Goal: Register for event/course

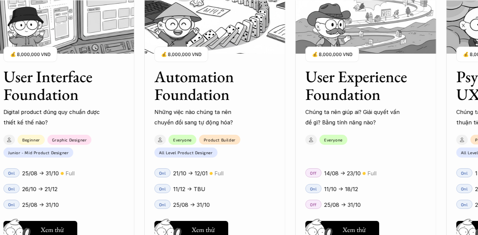
scroll to position [710, 0]
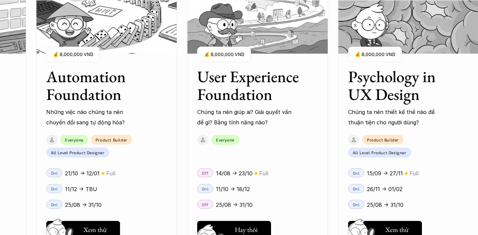
click at [246, 226] on h5 "Hay thôi" at bounding box center [246, 229] width 23 height 9
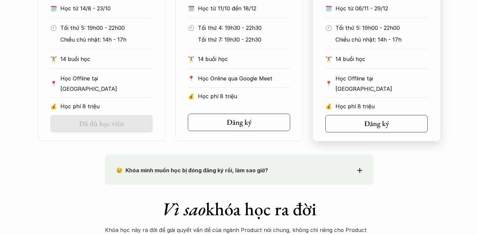
scroll to position [451, 0]
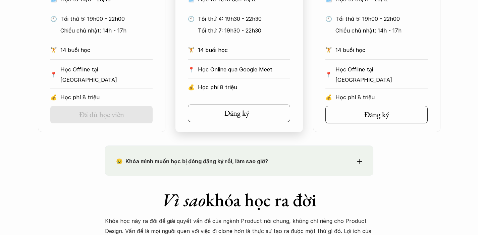
click at [263, 114] on link "Đăng ký" at bounding box center [239, 113] width 102 height 17
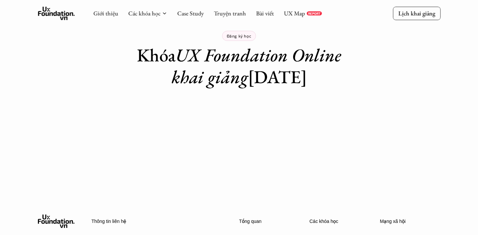
scroll to position [14, 0]
